Goal: Find specific page/section: Find specific page/section

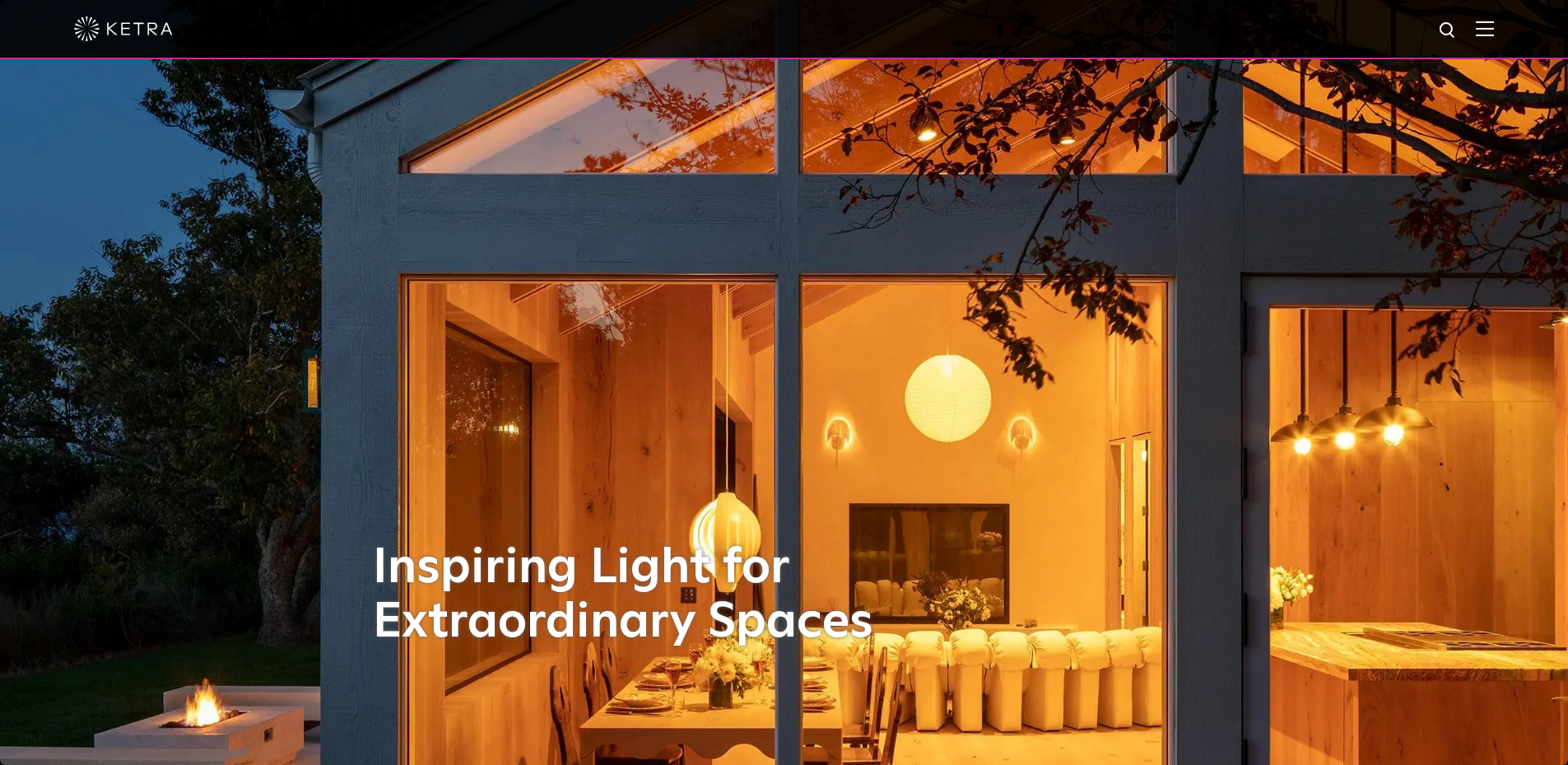
click at [1494, 30] on img at bounding box center [1484, 28] width 18 height 16
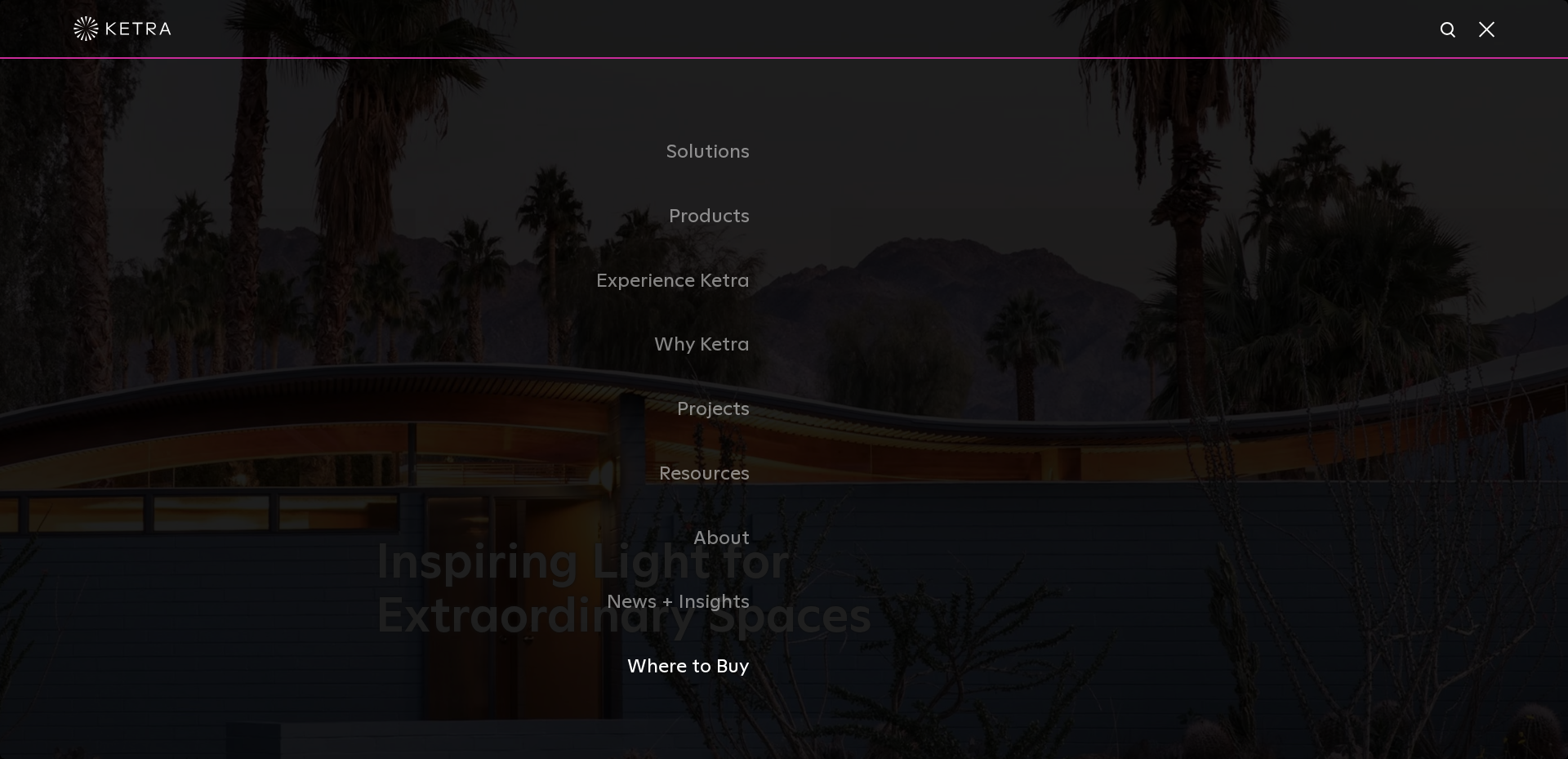
click at [701, 672] on link "Where to Buy" at bounding box center [580, 667] width 409 height 65
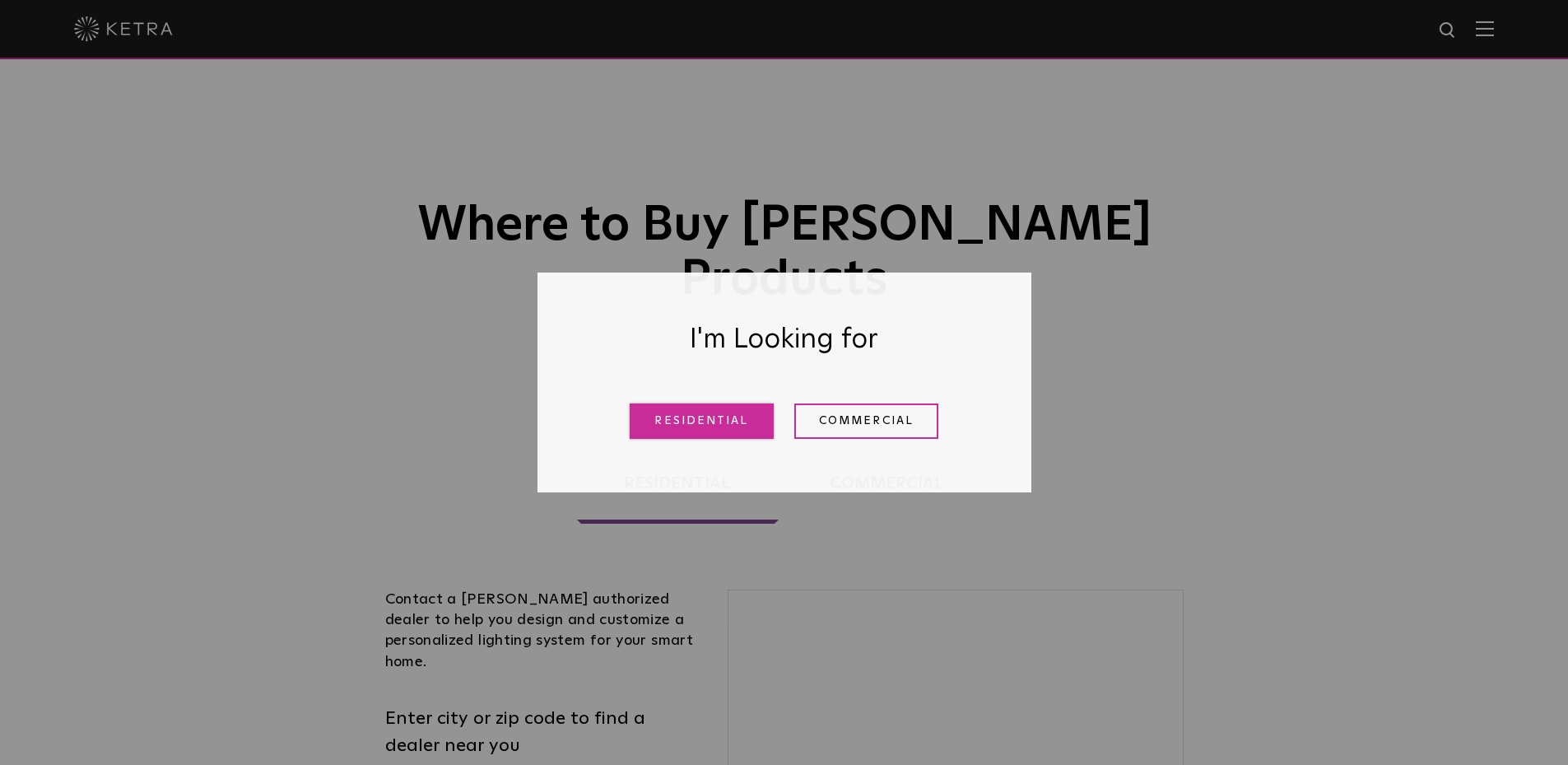
click at [730, 430] on link "Residential" at bounding box center [701, 421] width 144 height 35
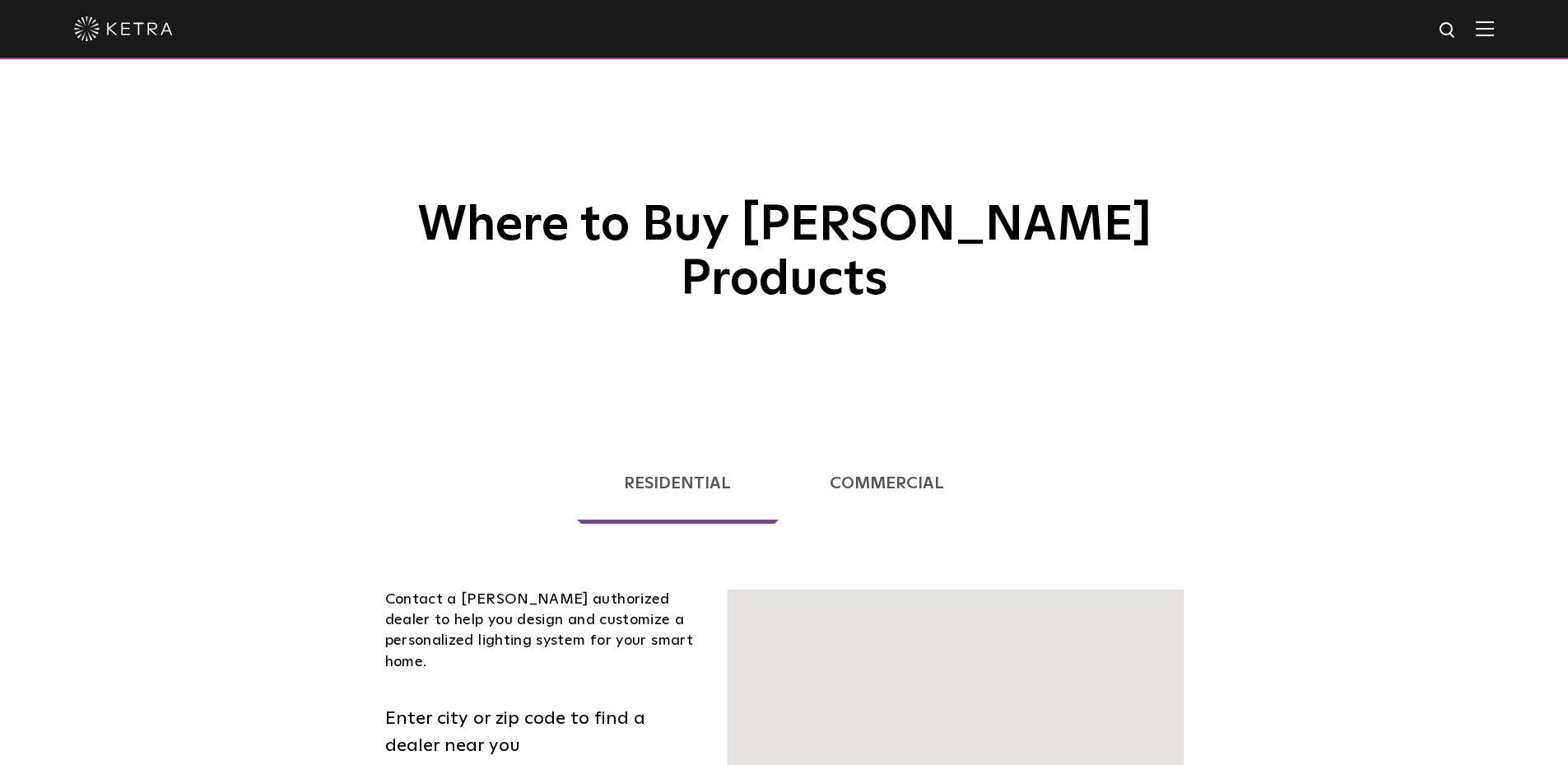
scroll to position [420, 0]
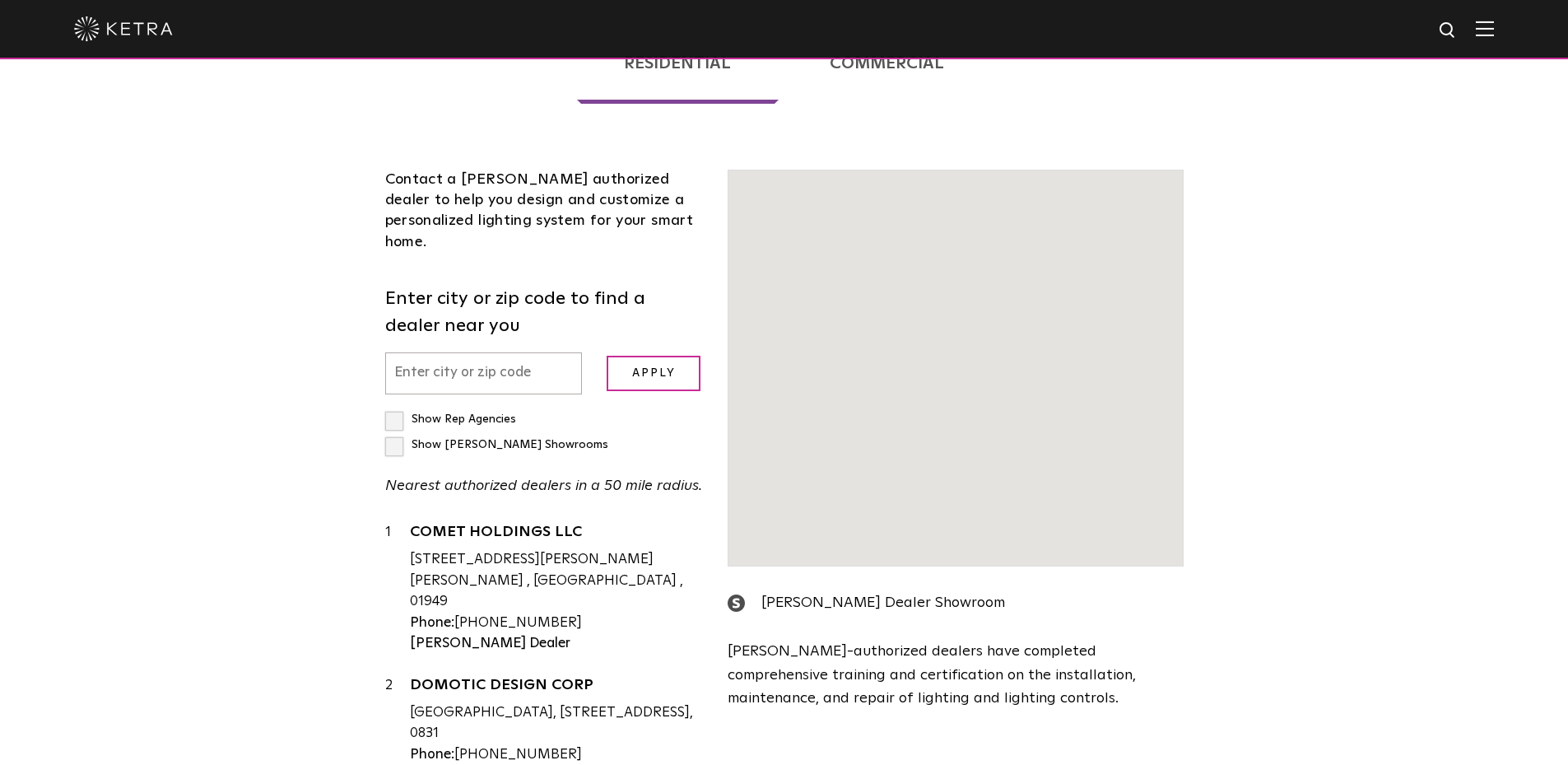
click at [462, 352] on input "text" at bounding box center [483, 372] width 197 height 42
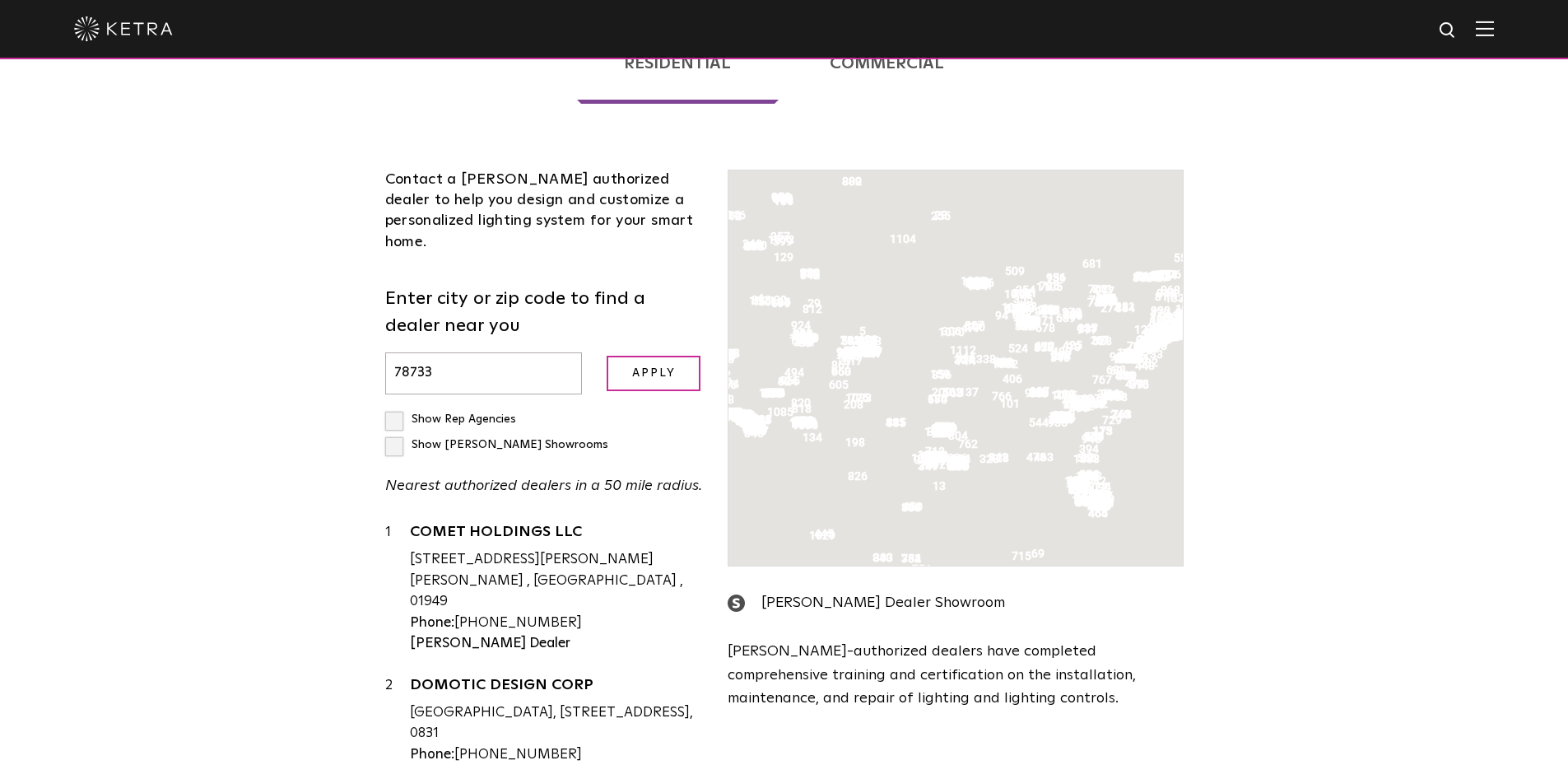
click at [470, 352] on input "78733" at bounding box center [483, 372] width 197 height 42
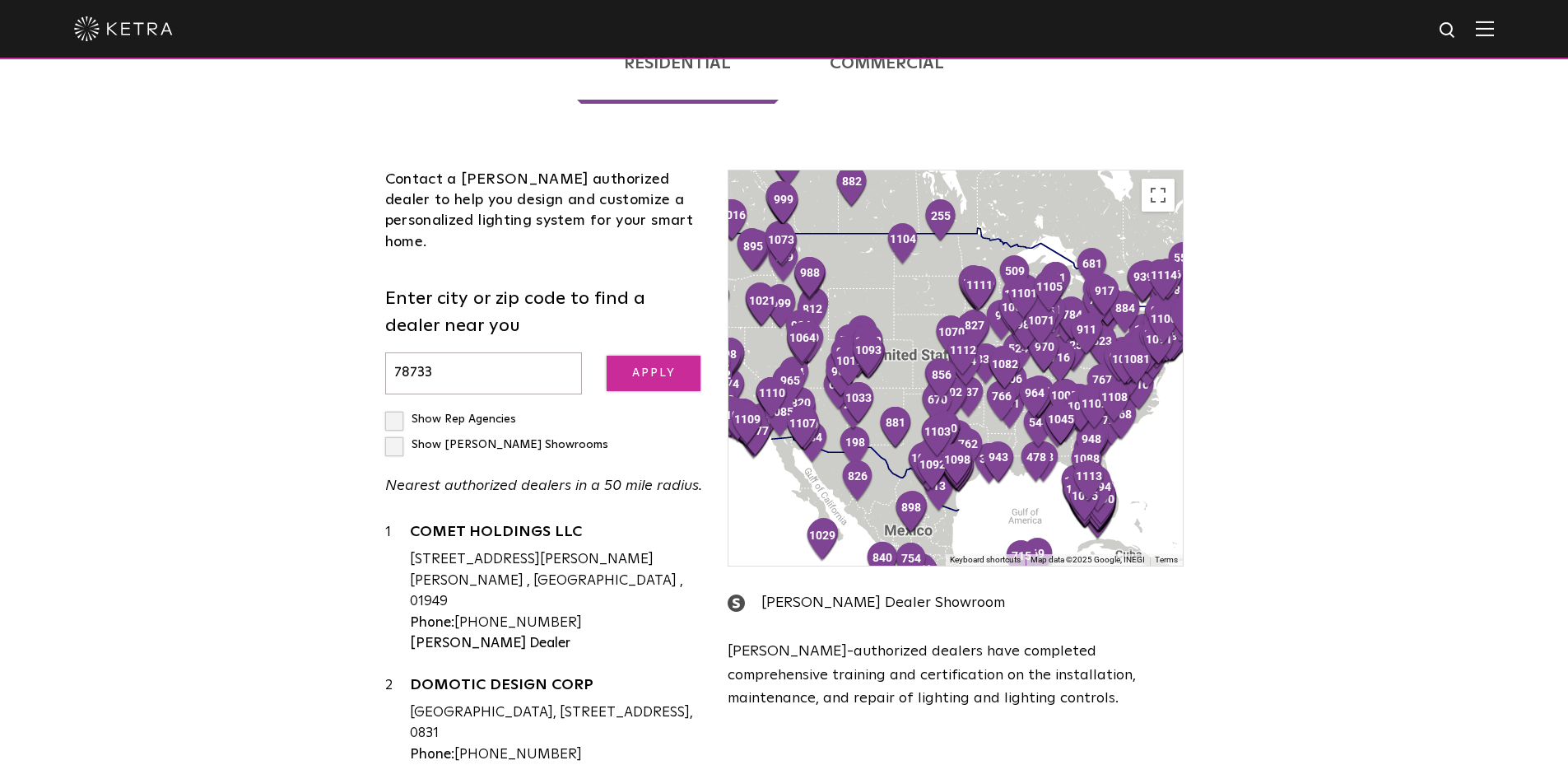
type input "78733"
click at [641, 356] on input "Apply" at bounding box center [653, 373] width 94 height 35
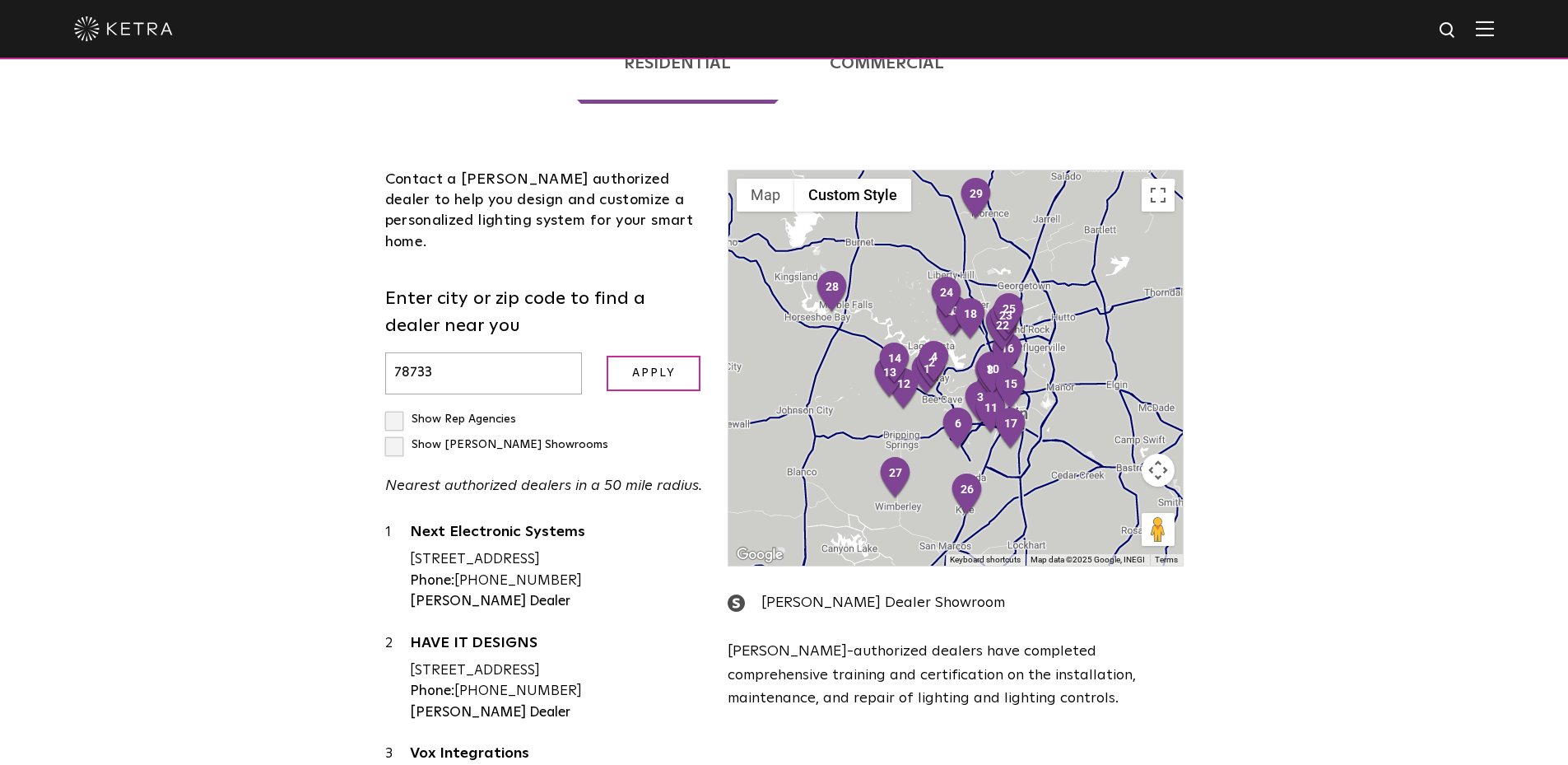
scroll to position [338, 0]
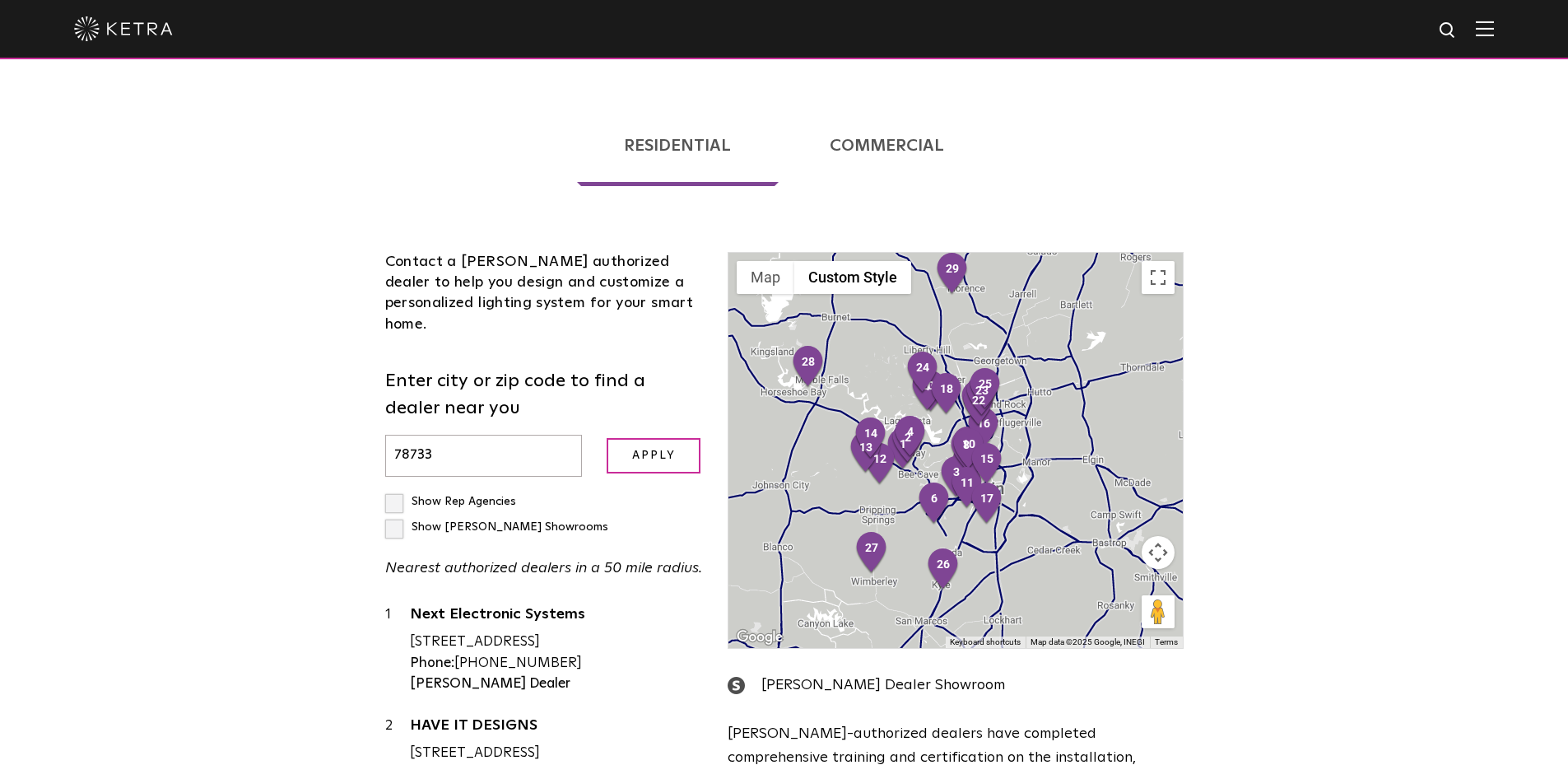
drag, startPoint x: 1062, startPoint y: 444, endPoint x: 1068, endPoint y: 370, distance: 74.2
click at [1068, 370] on div at bounding box center [955, 450] width 453 height 395
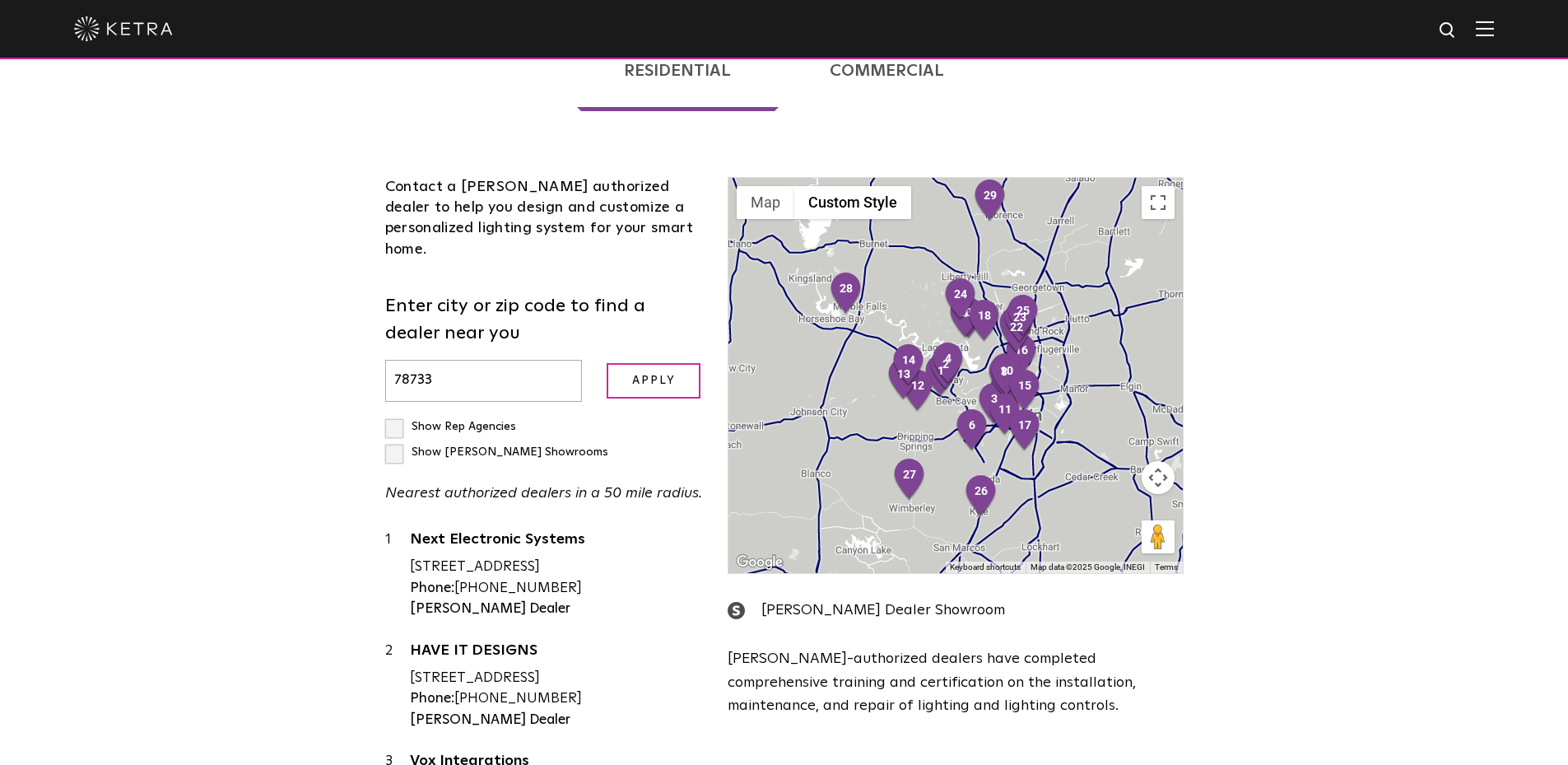
scroll to position [502, 0]
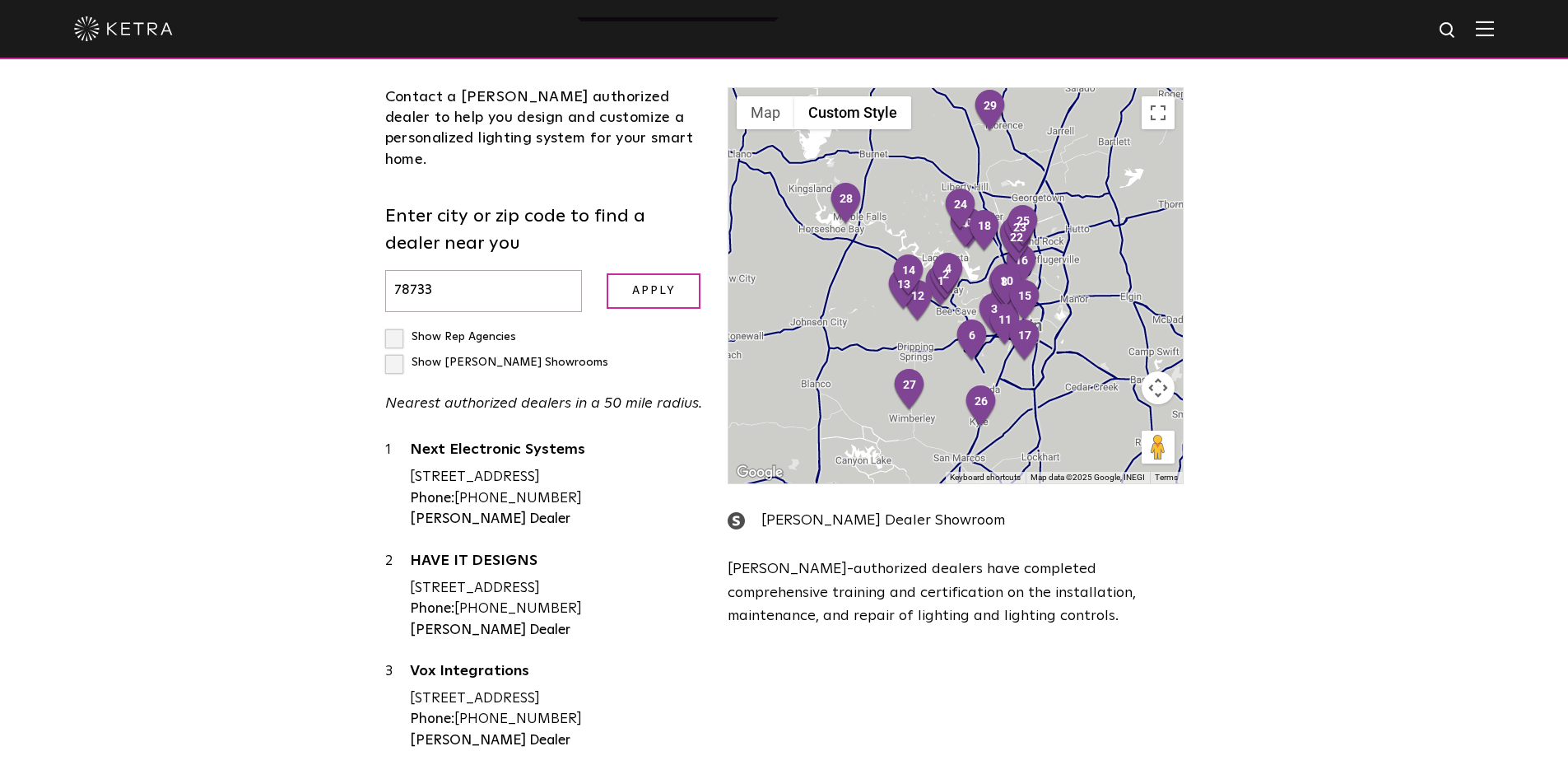
drag, startPoint x: 1267, startPoint y: 316, endPoint x: 1252, endPoint y: 346, distance: 33.5
click at [1252, 346] on div "Loading... Residential Commercial Contact a Ketra authorized dealer to help you…" at bounding box center [784, 369] width 1568 height 914
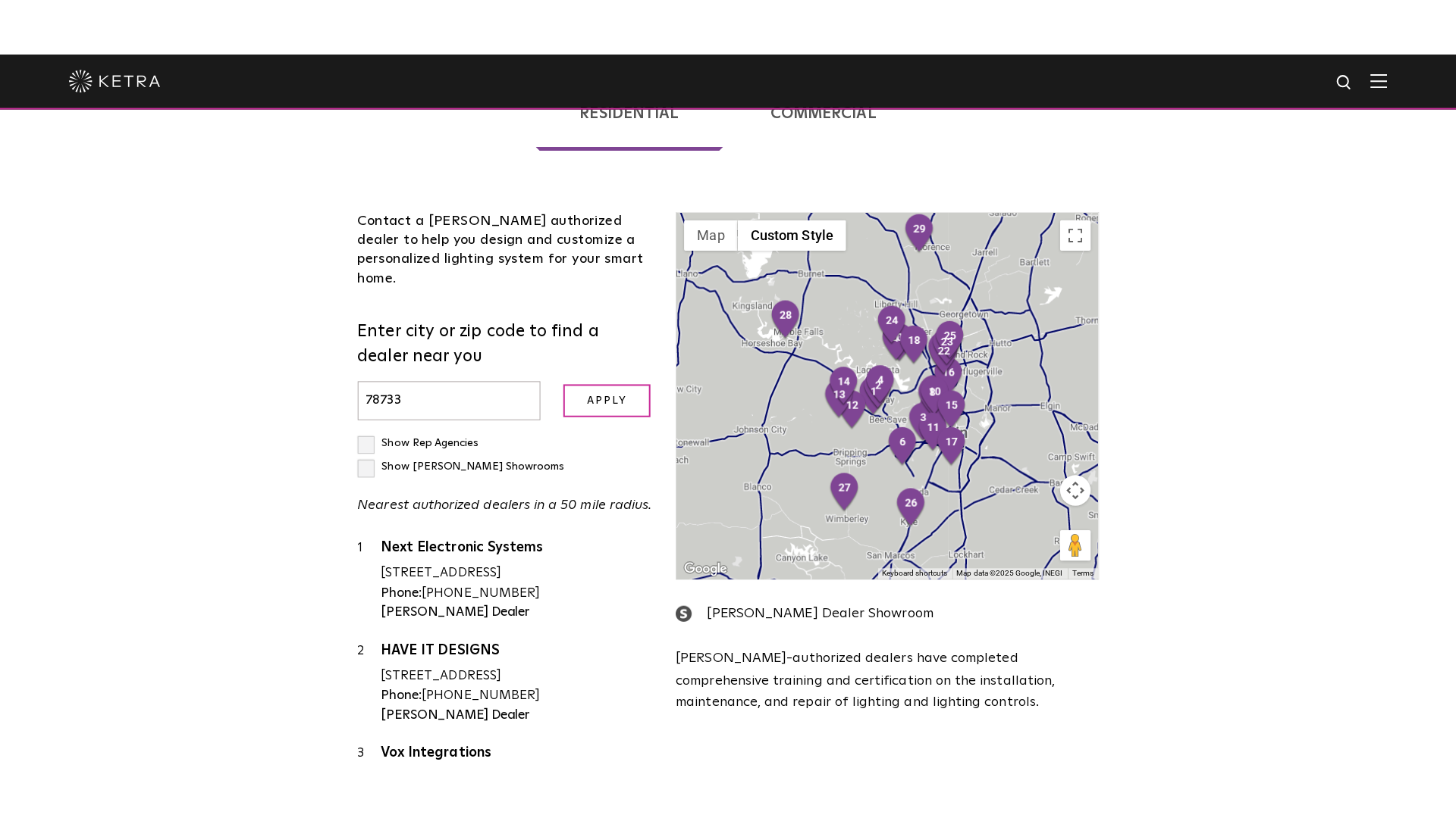
scroll to position [311, 0]
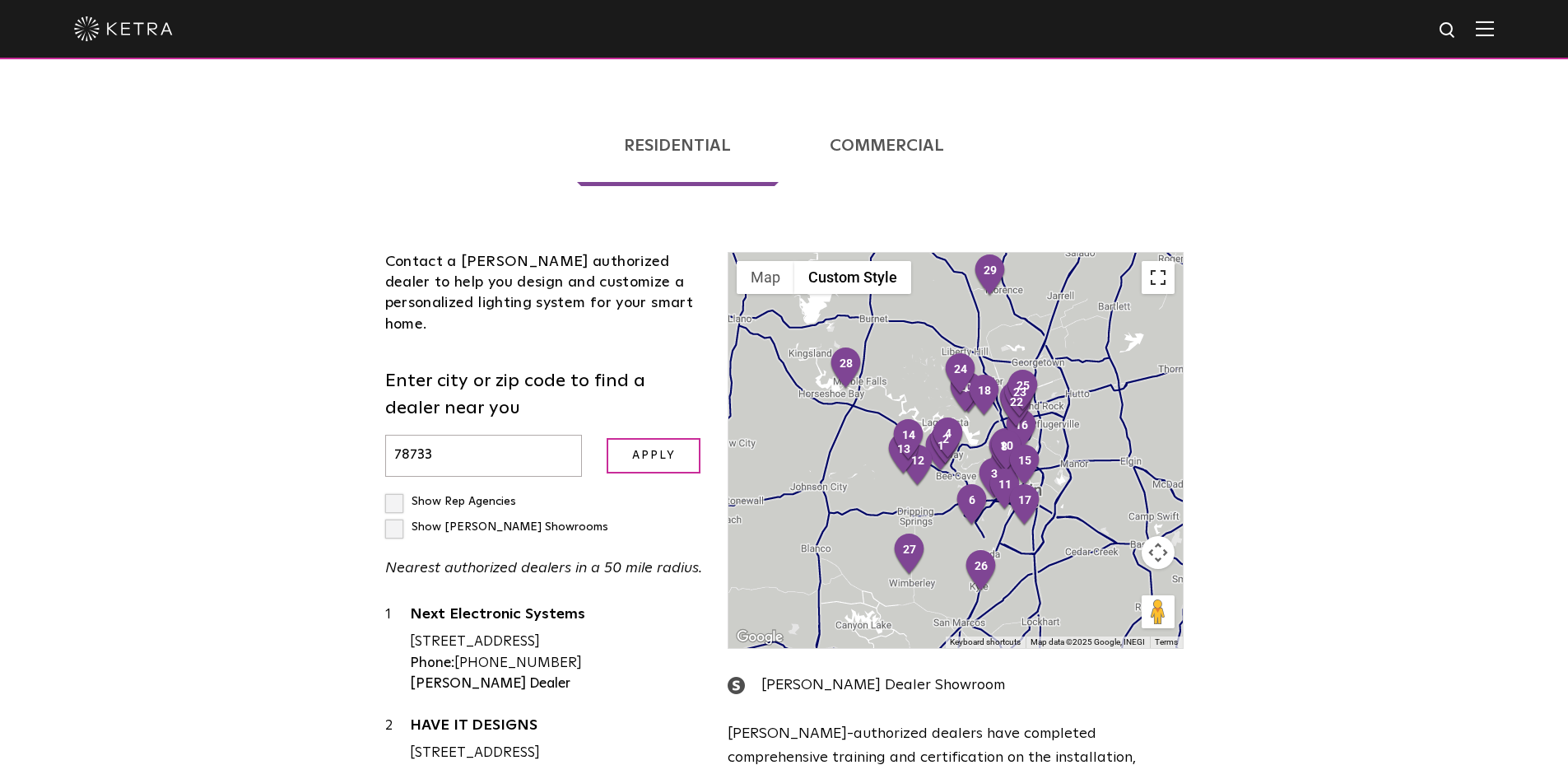
click at [1158, 261] on button "Toggle fullscreen view" at bounding box center [1157, 277] width 33 height 33
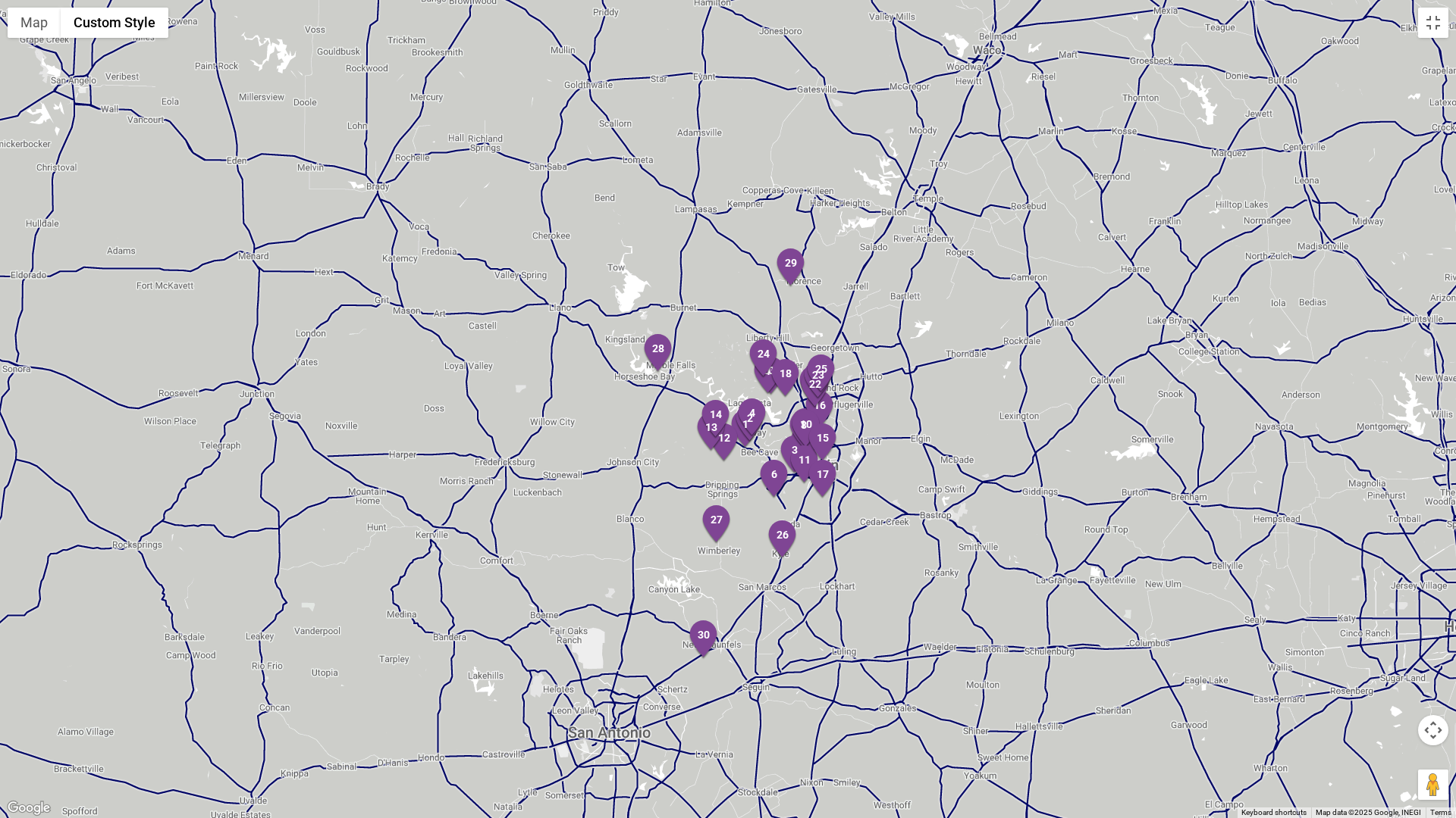
drag, startPoint x: 730, startPoint y: 422, endPoint x: 765, endPoint y: 445, distance: 41.9
click at [764, 444] on div "To navigate, press the arrow keys." at bounding box center [728, 409] width 1456 height 818
click at [750, 422] on img "2" at bounding box center [751, 423] width 32 height 41
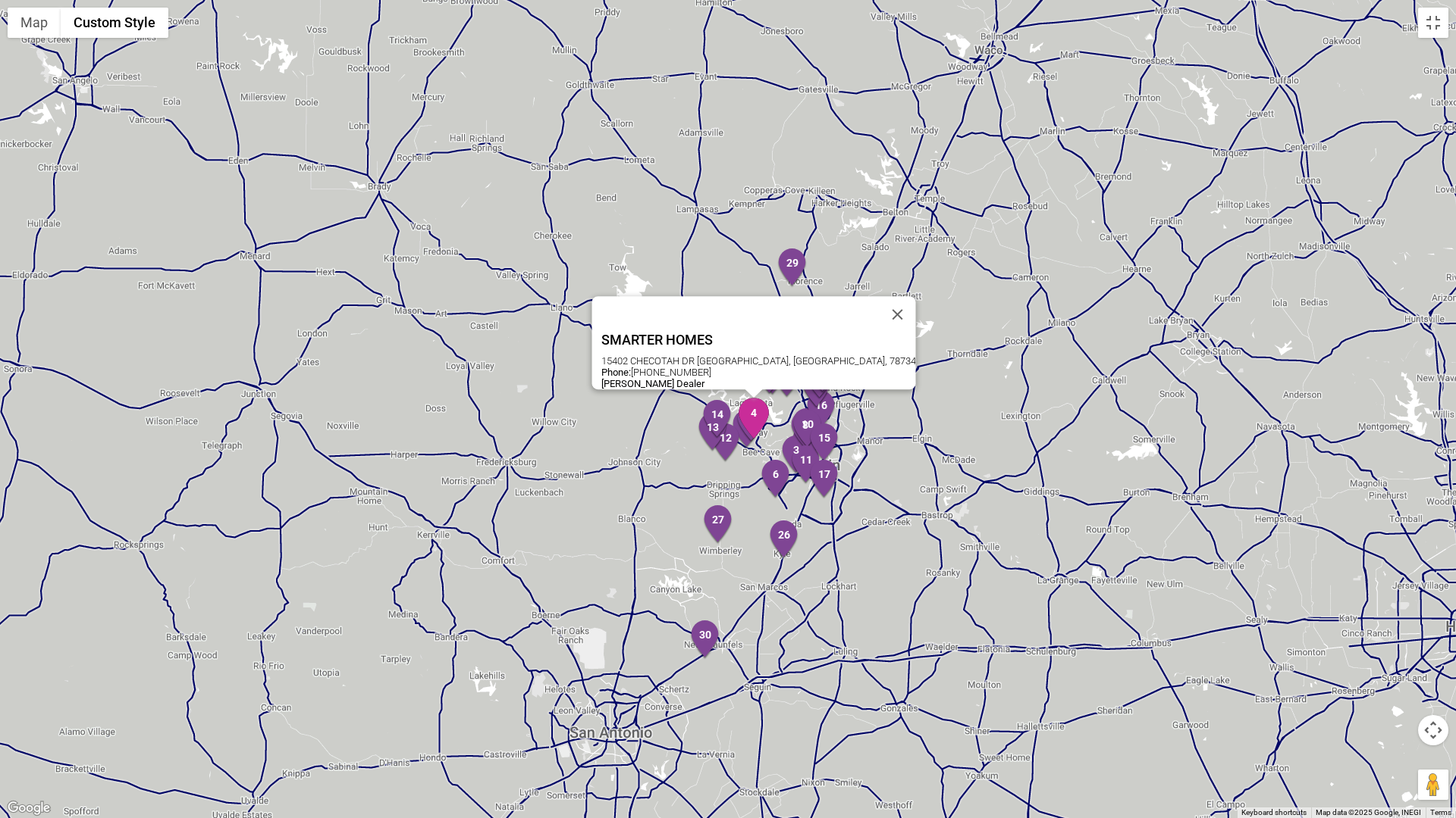
click at [759, 418] on img "4" at bounding box center [753, 418] width 32 height 41
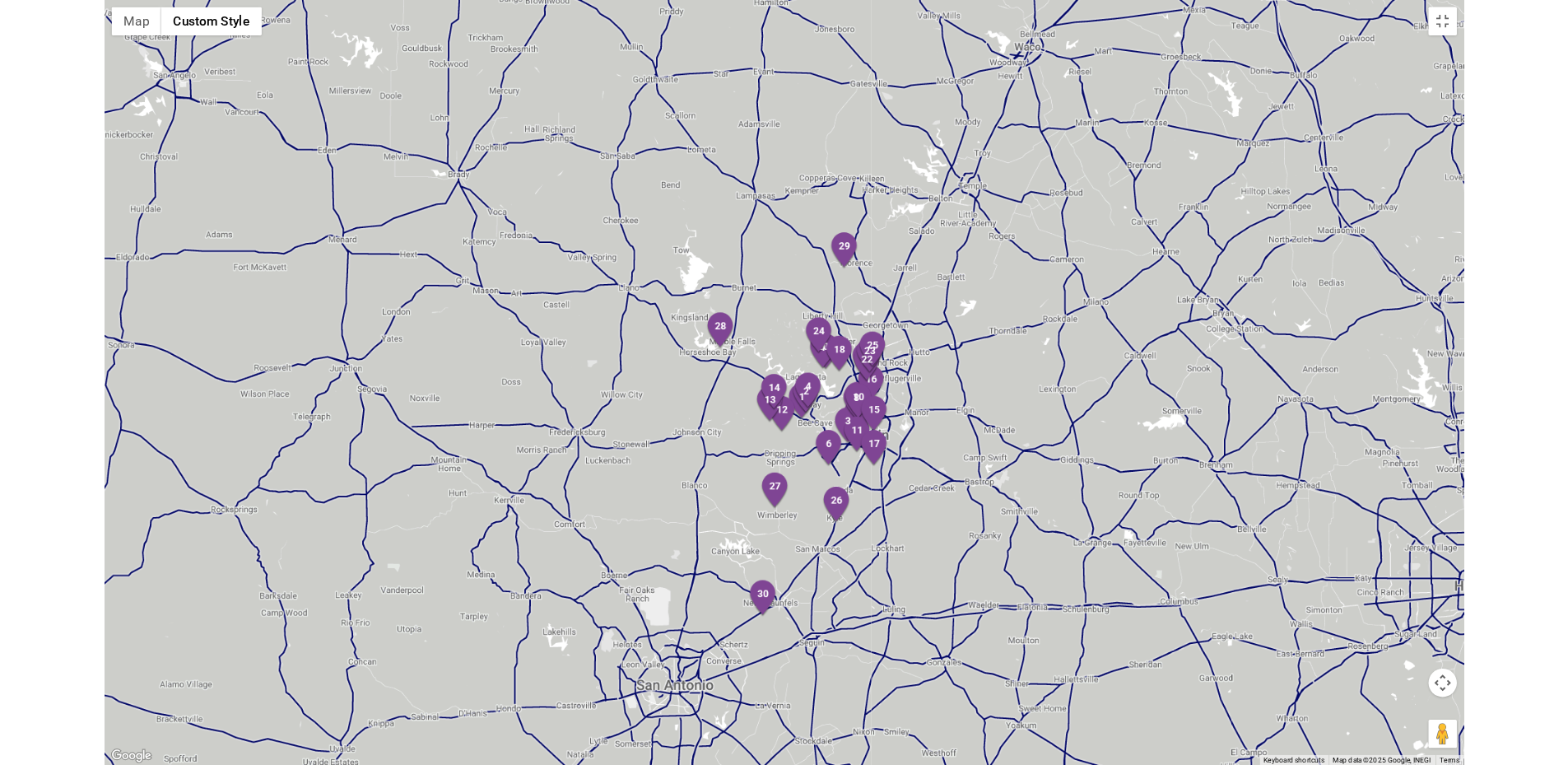
scroll to position [374, 0]
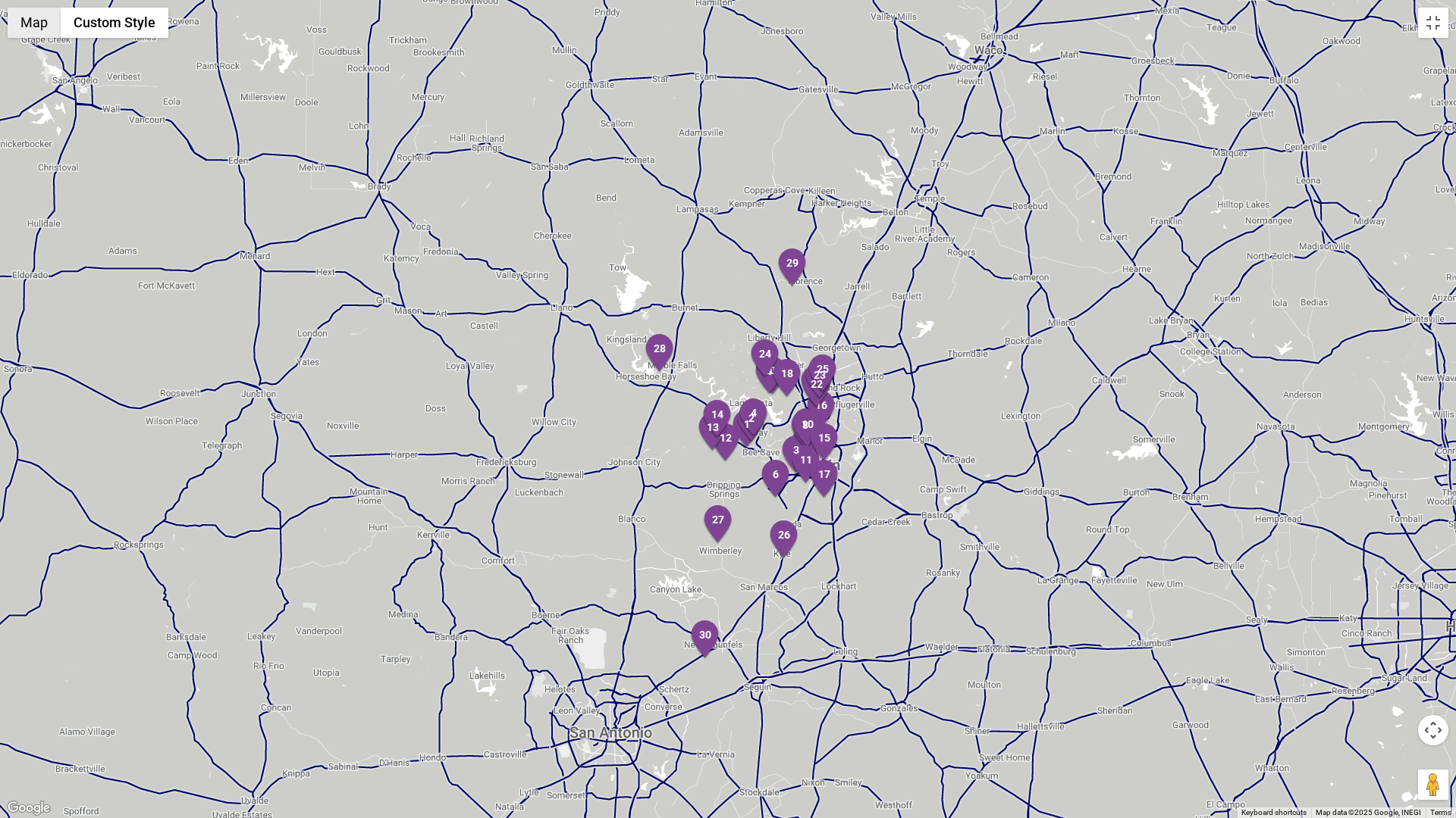
click at [33, 21] on button "Map" at bounding box center [33, 22] width 53 height 30
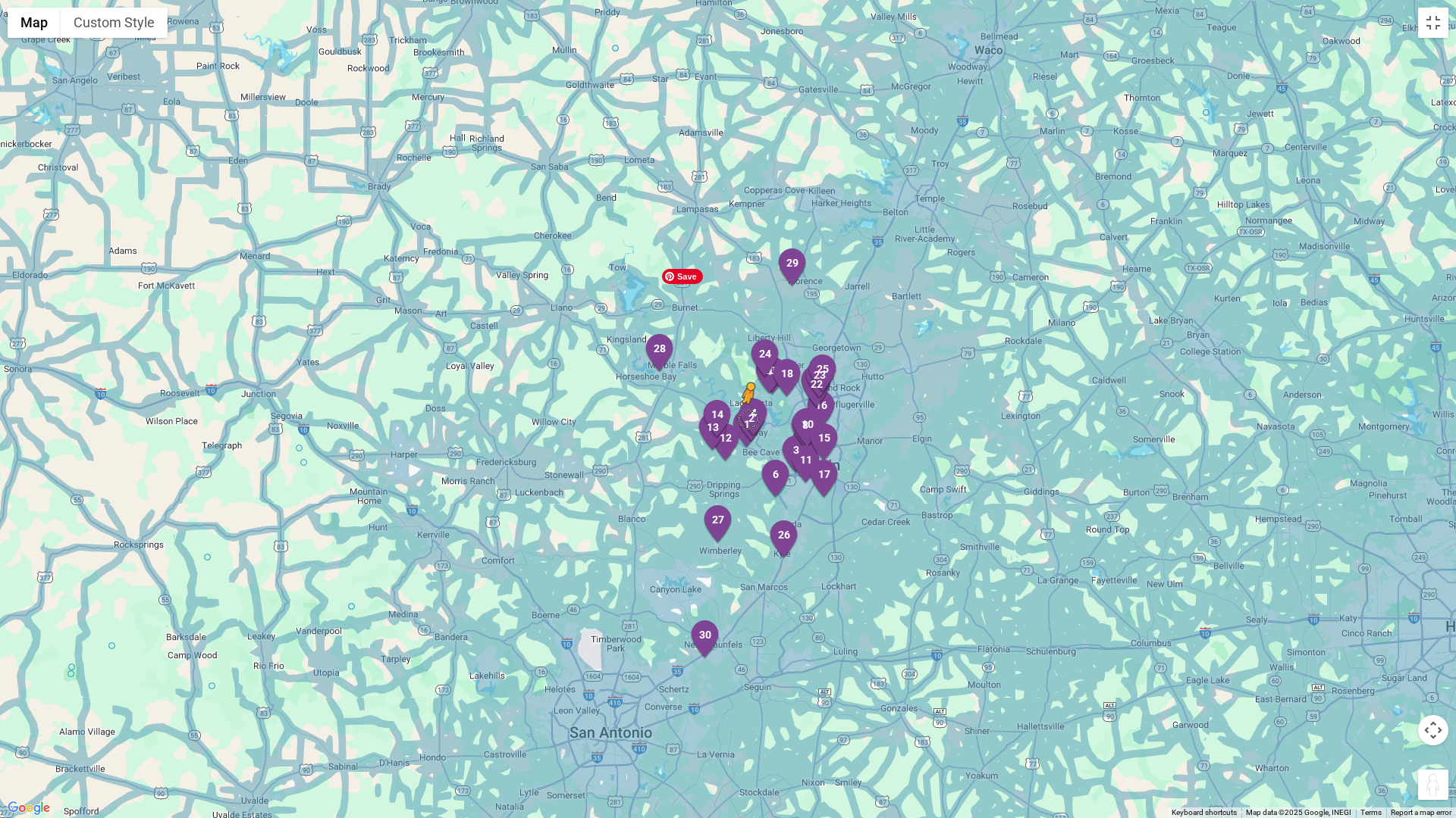
drag, startPoint x: 1438, startPoint y: 792, endPoint x: 748, endPoint y: 418, distance: 784.8
click at [748, 418] on div "3 5 6 7 9 10 11 13 15 16 17 19 20 21 24 25 26 27 29 30 23 22 4 28 14 12 1 2 8 1…" at bounding box center [728, 409] width 1456 height 818
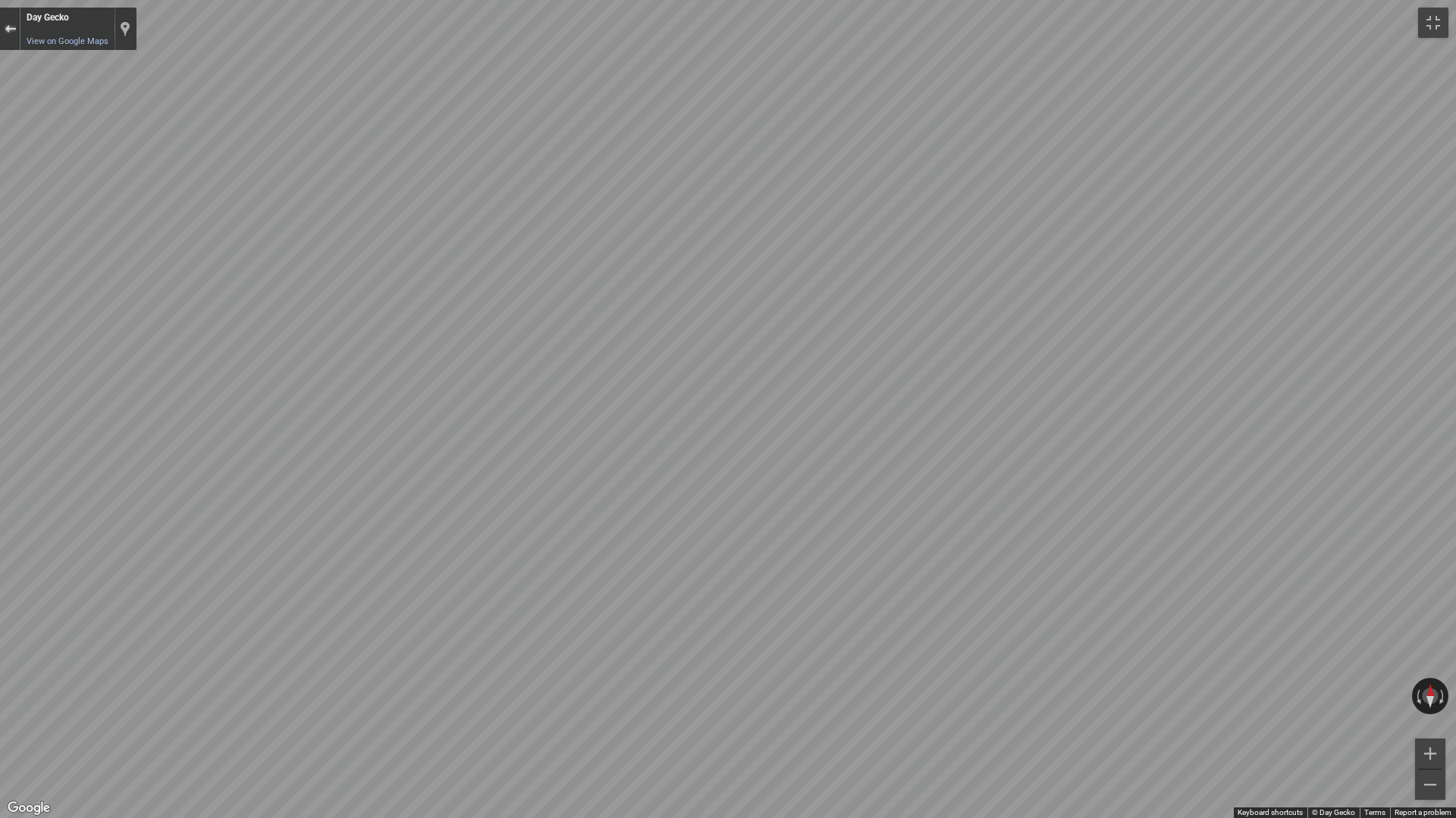
click at [13, 28] on div "Exit the Street View" at bounding box center [11, 28] width 11 height 9
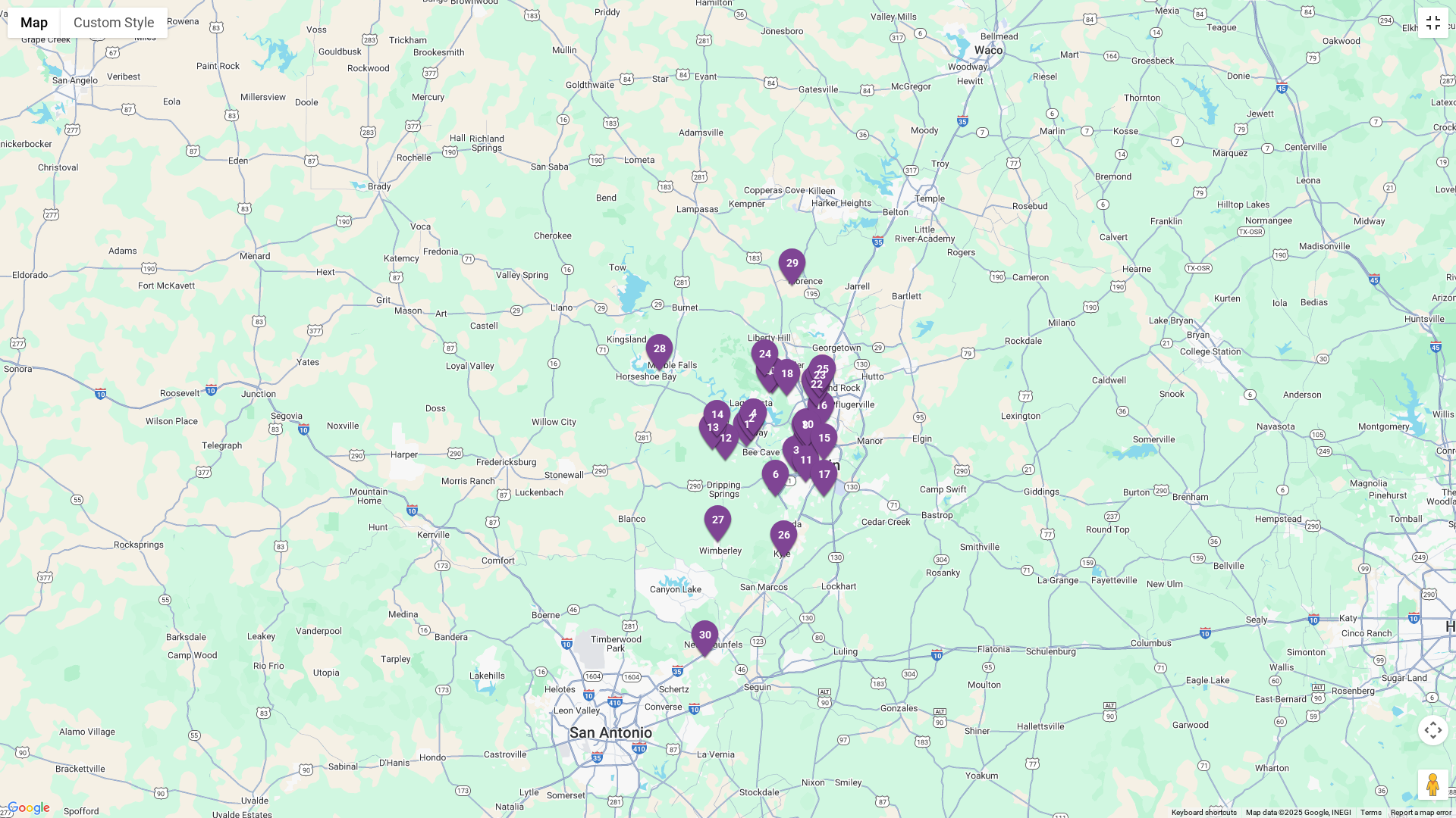
click at [1436, 23] on button "Toggle fullscreen view" at bounding box center [1432, 22] width 30 height 30
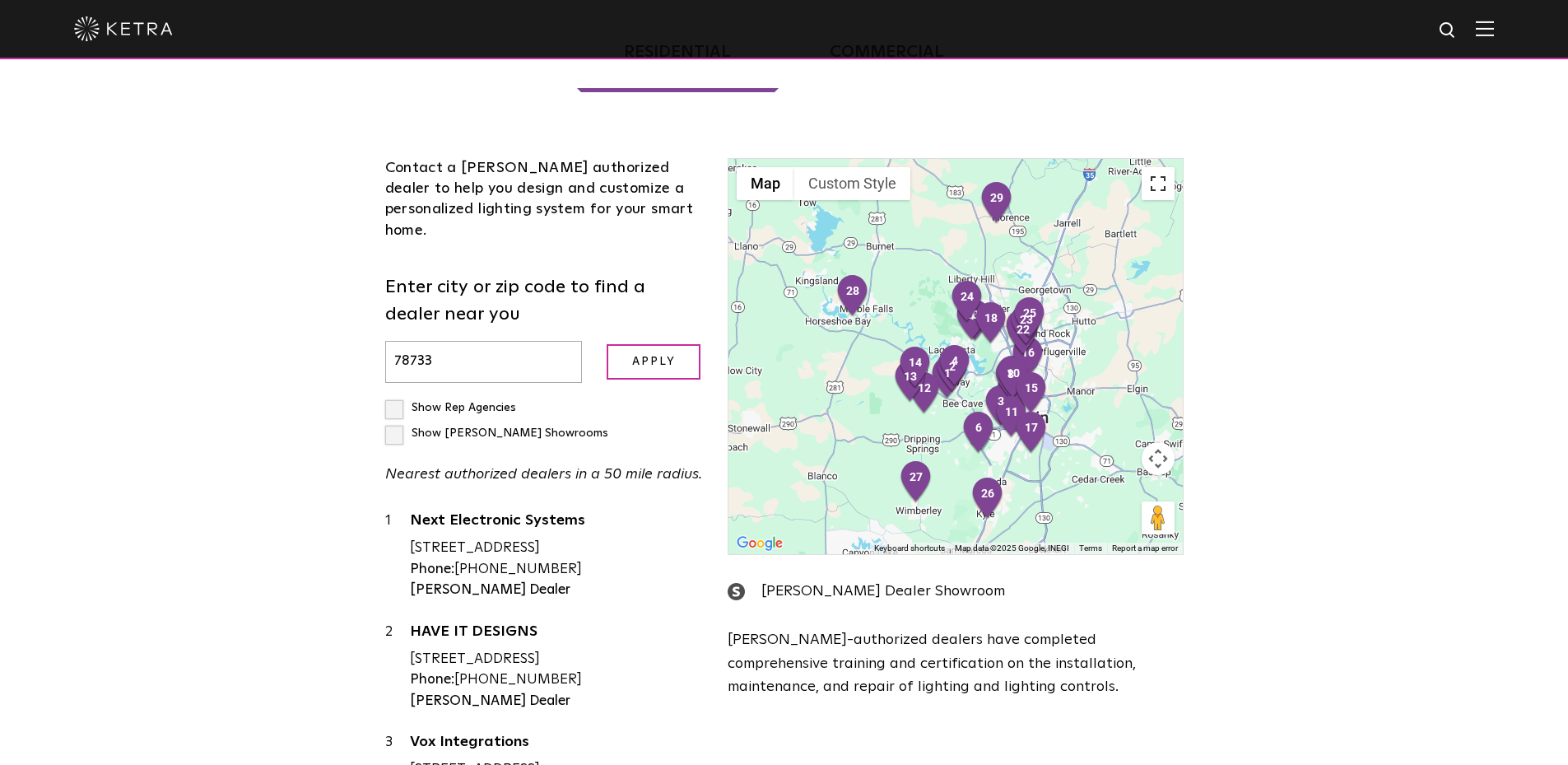
scroll to position [420, 0]
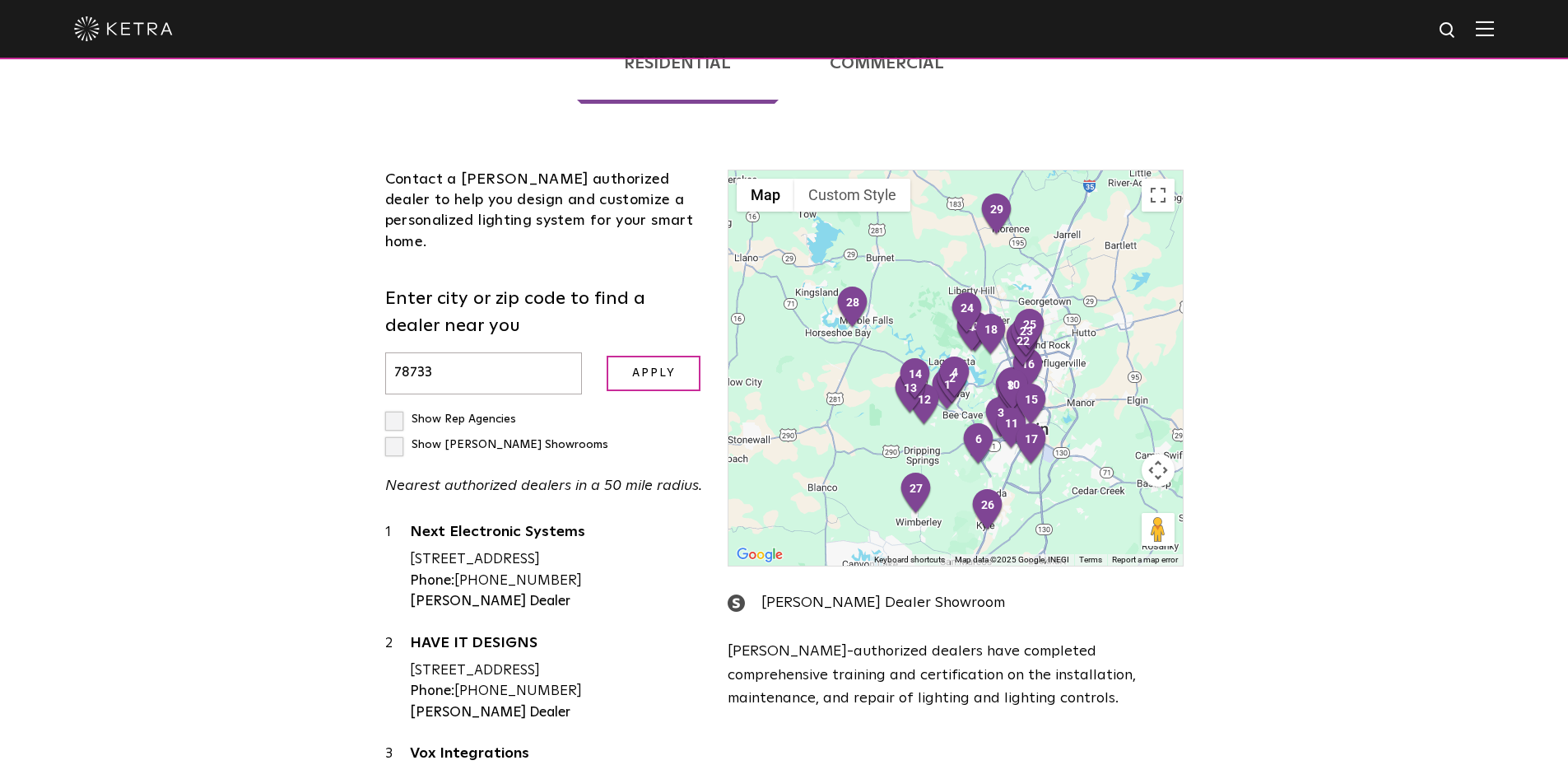
click at [540, 439] on label "Show Ketra Showrooms" at bounding box center [497, 444] width 223 height 11
click at [396, 407] on input "Show Ketra Showrooms" at bounding box center [391, 412] width 11 height 11
checkbox input "true"
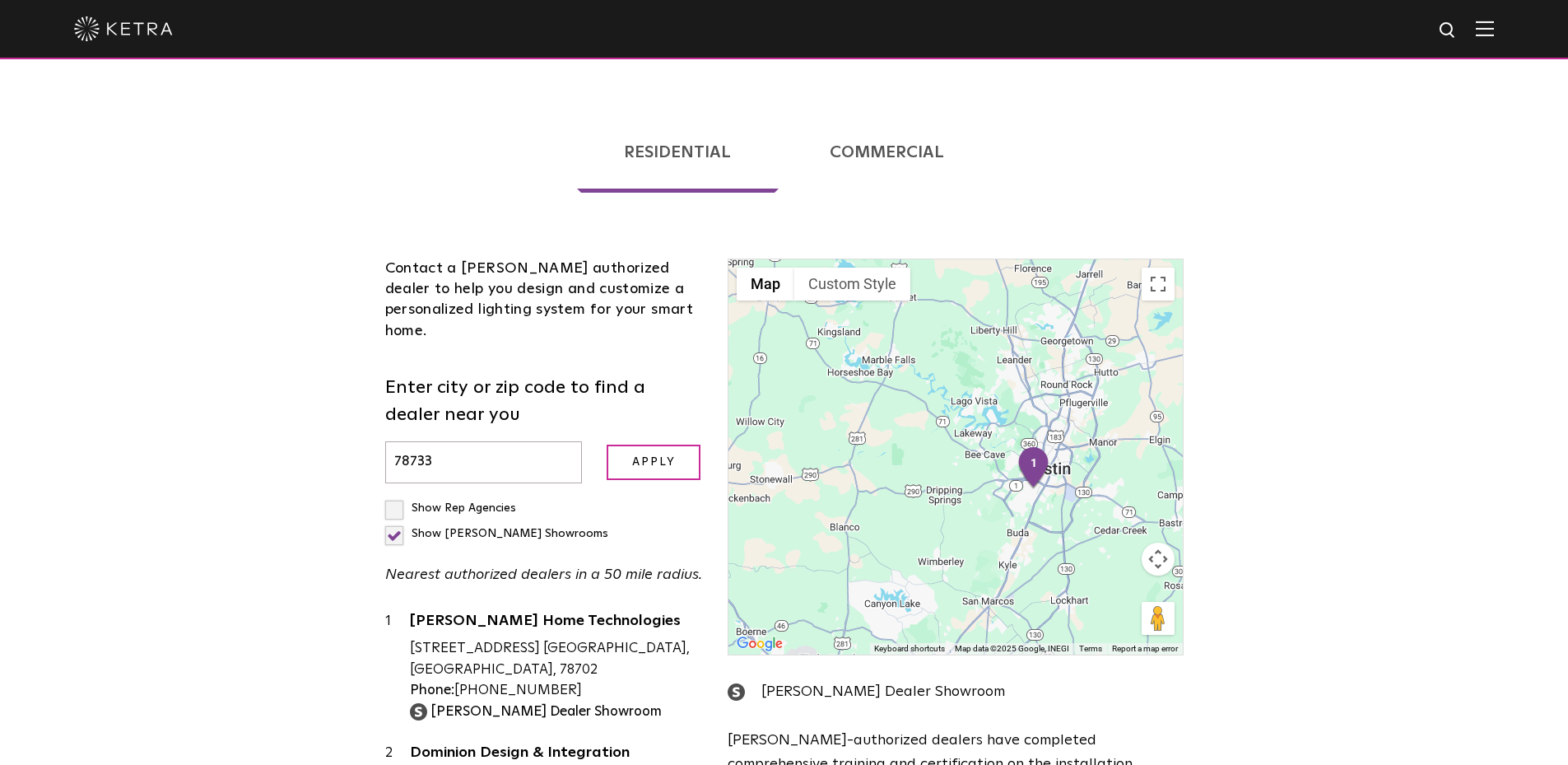
scroll to position [256, 0]
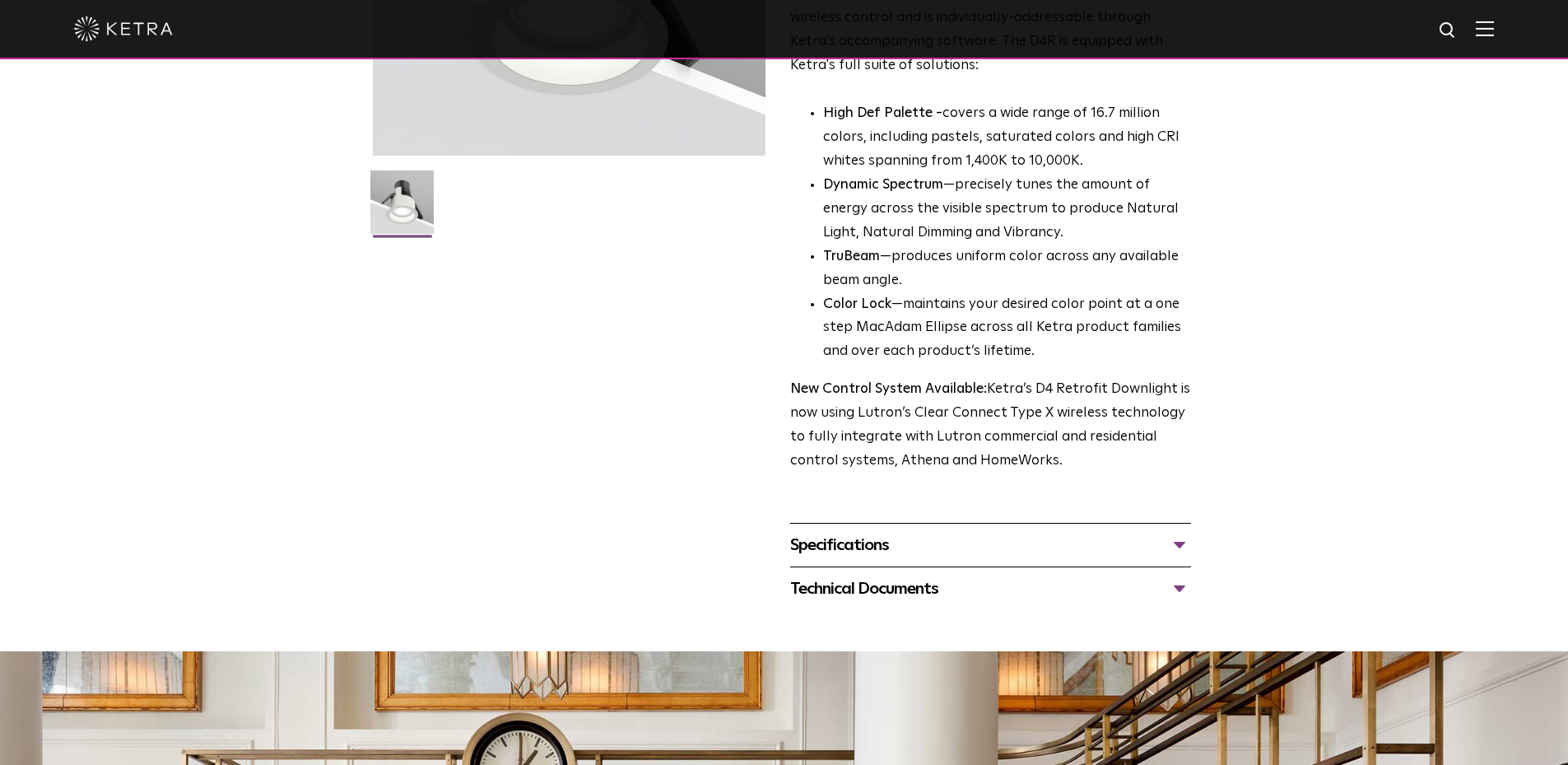
scroll to position [412, 0]
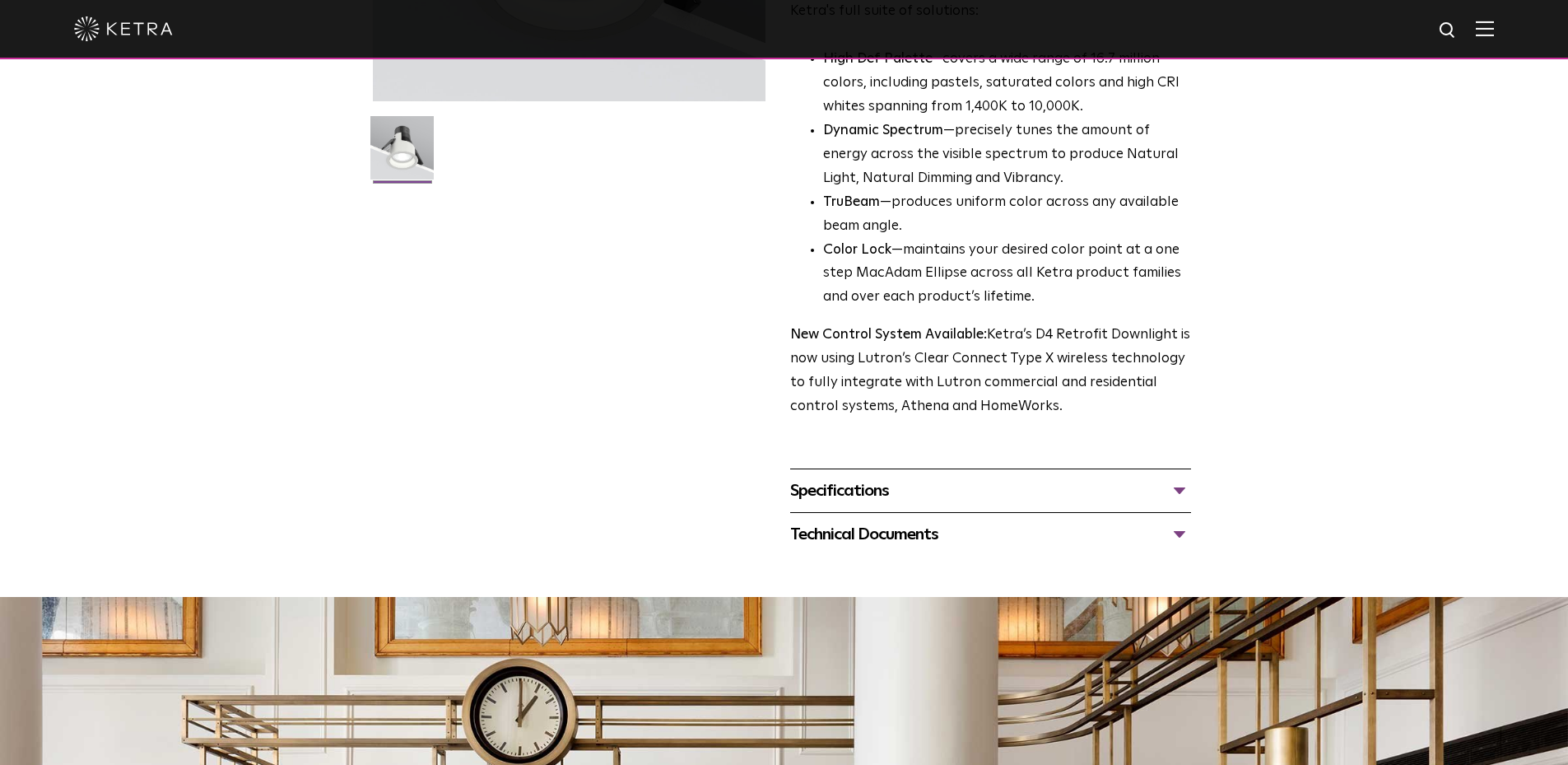
click at [1178, 491] on div "Specifications" at bounding box center [990, 491] width 400 height 27
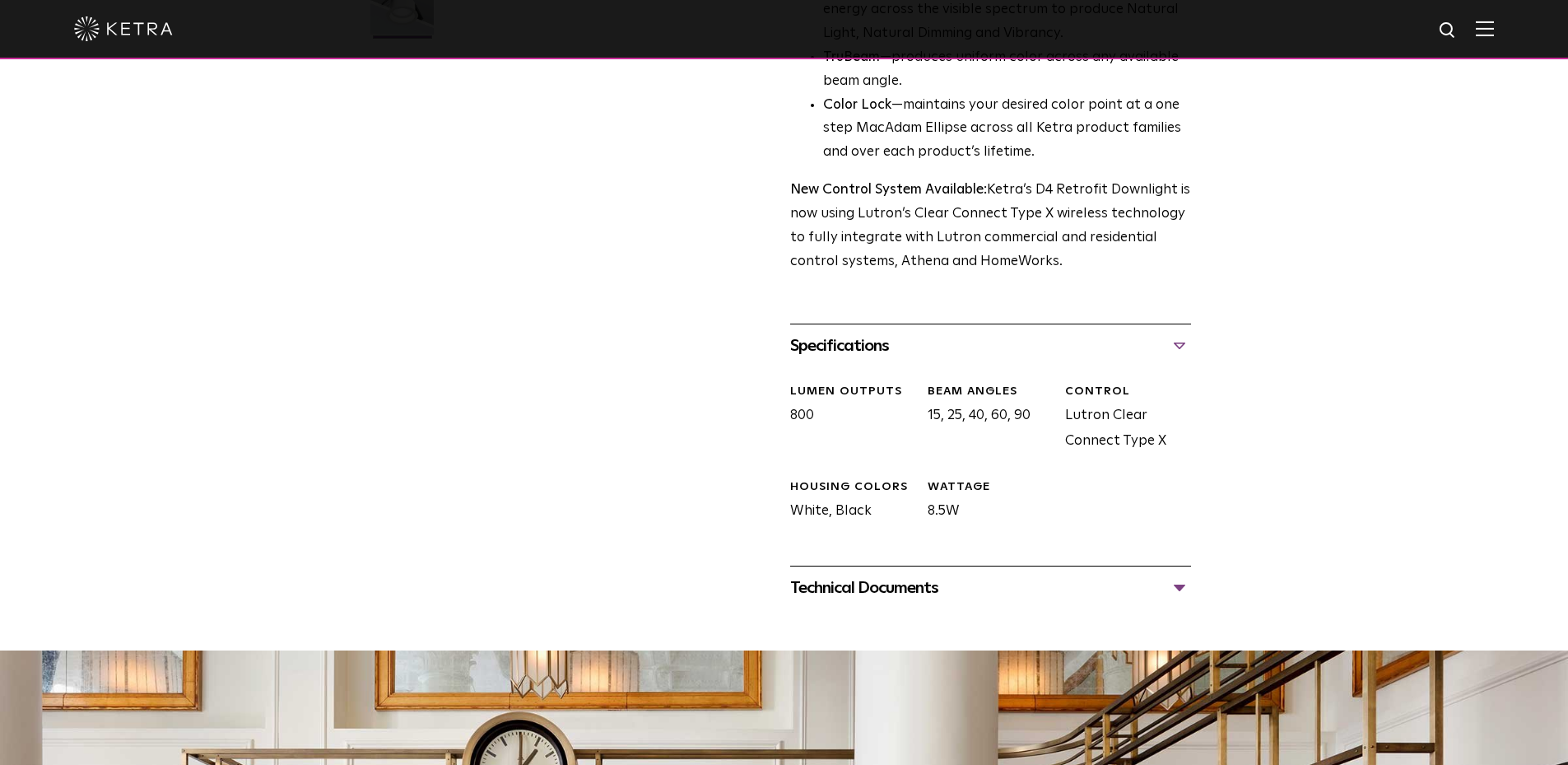
scroll to position [659, 0]
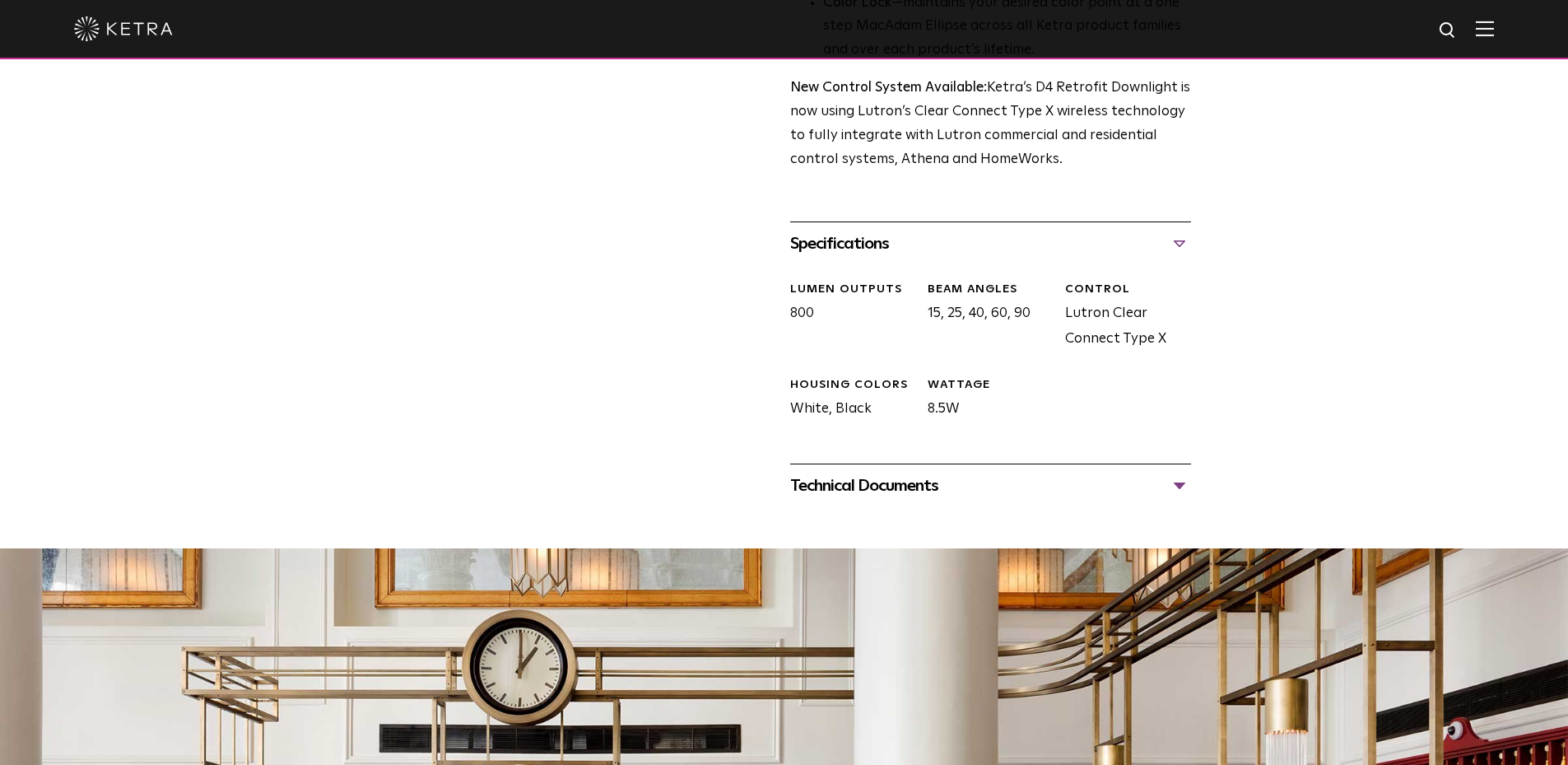
click at [1178, 482] on div "Technical Documents" at bounding box center [990, 486] width 400 height 27
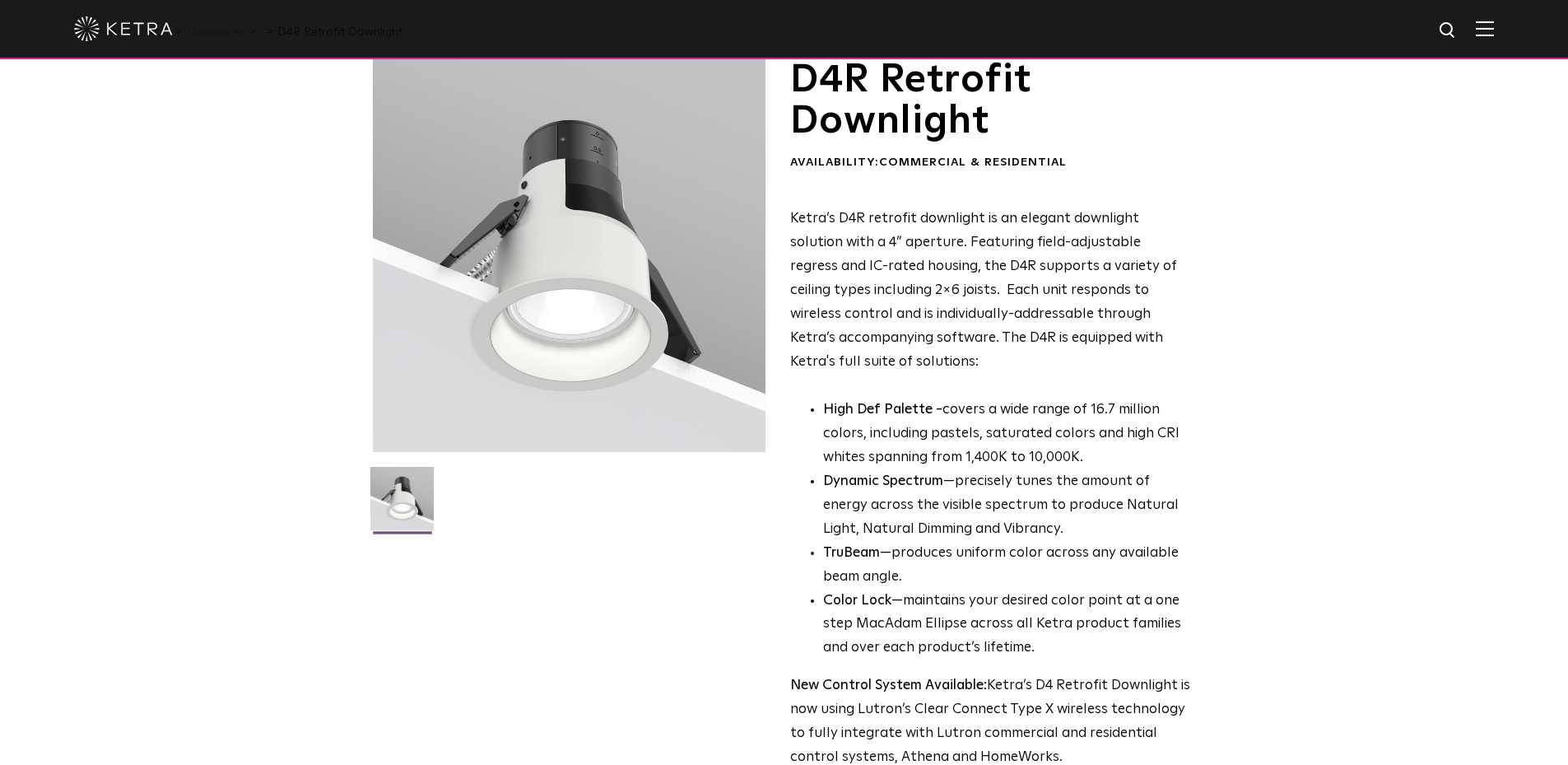
scroll to position [0, 0]
